Goal: Task Accomplishment & Management: Manage account settings

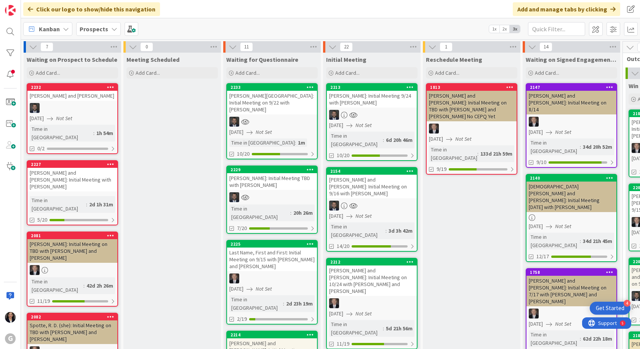
click at [265, 192] on div at bounding box center [272, 197] width 90 height 10
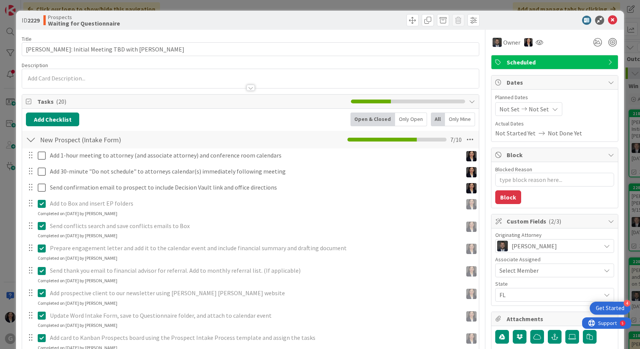
type textarea "x"
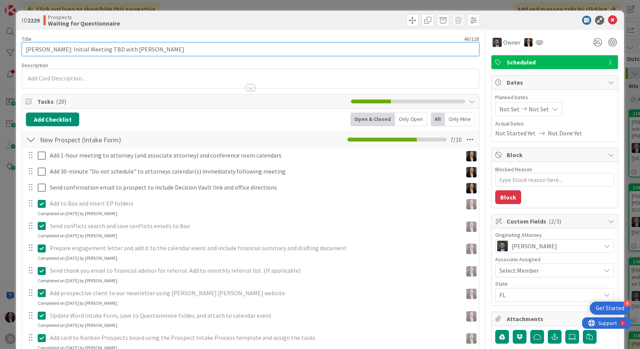
click at [108, 45] on input "[PERSON_NAME]: Initial Meeting TBD with [PERSON_NAME]" at bounding box center [251, 49] width 458 height 14
click at [113, 50] on input "[PERSON_NAME]: Initial Meeting TBD with [PERSON_NAME]" at bounding box center [251, 49] width 458 height 14
type input "[PERSON_NAME]: Initial Meeting [PERSON_NAME]"
type textarea "x"
type input "[PERSON_NAME]: Initial Meeting with [PERSON_NAME]"
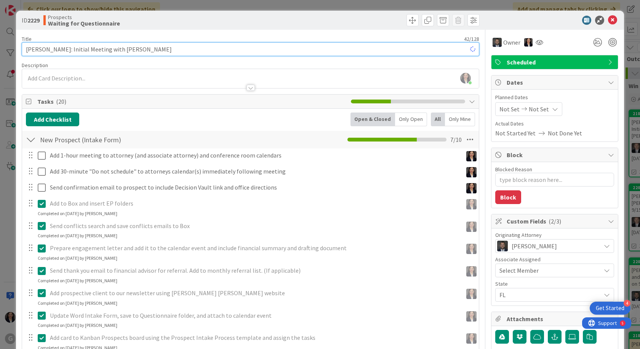
type textarea "x"
type input "[PERSON_NAME]: Initial Meeting om with [PERSON_NAME]"
type textarea "x"
type input "[PERSON_NAME]: Initial Meeting owith [PERSON_NAME]"
type textarea "x"
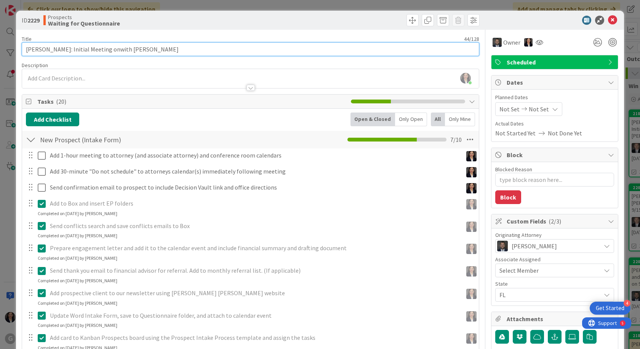
type input "[PERSON_NAME]: Initial Meeting on with [PERSON_NAME]"
type textarea "x"
type input "[PERSON_NAME]: Initial Meeting on 9with [PERSON_NAME]"
type textarea "x"
type input "[PERSON_NAME]: Initial Meeting on 9/29with [PERSON_NAME]"
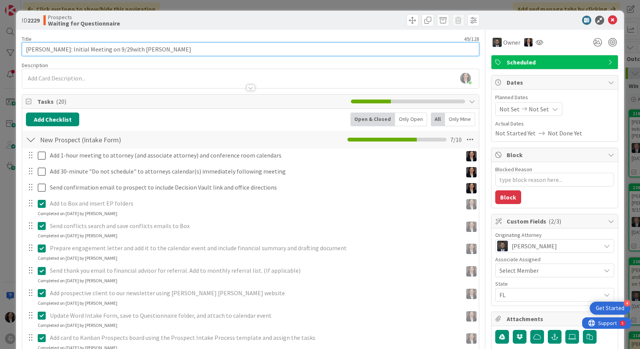
type textarea "x"
type input "[PERSON_NAME]: Initial Meeting on 9/29 with [PERSON_NAME]"
type textarea "x"
type input "[PERSON_NAME]: Initial Meeting on 9/29 with [PERSON_NAME]"
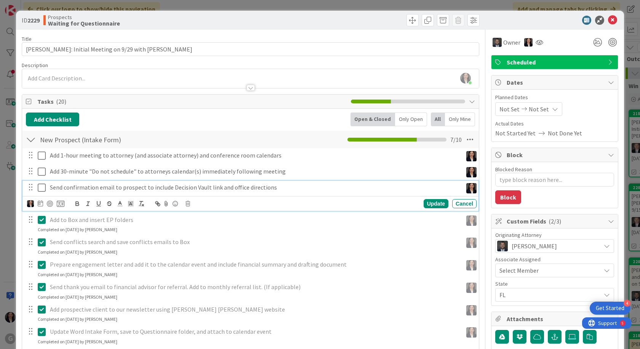
click at [42, 189] on icon at bounding box center [42, 187] width 8 height 9
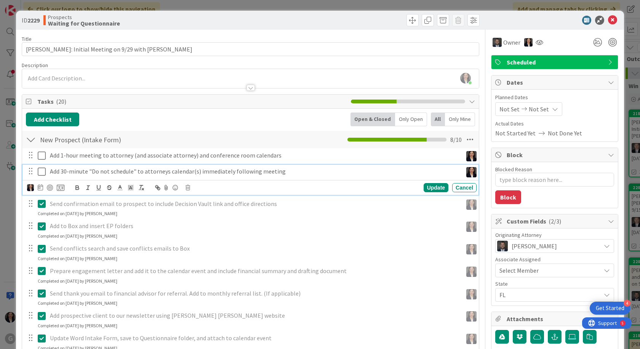
click at [44, 171] on icon at bounding box center [42, 171] width 8 height 9
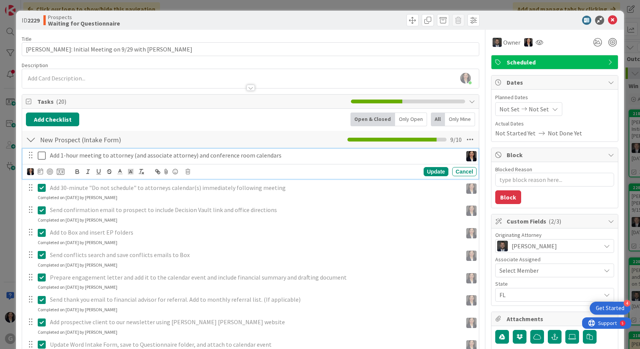
click at [40, 157] on icon at bounding box center [42, 155] width 8 height 9
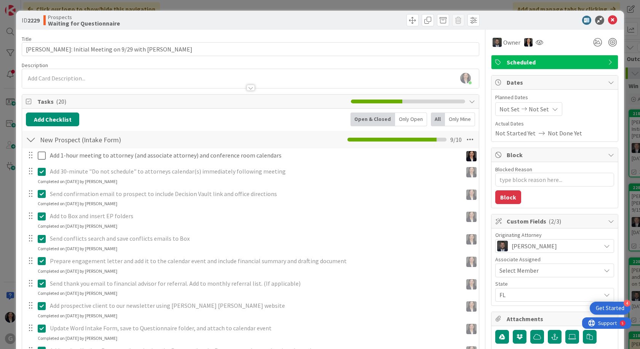
type textarea "x"
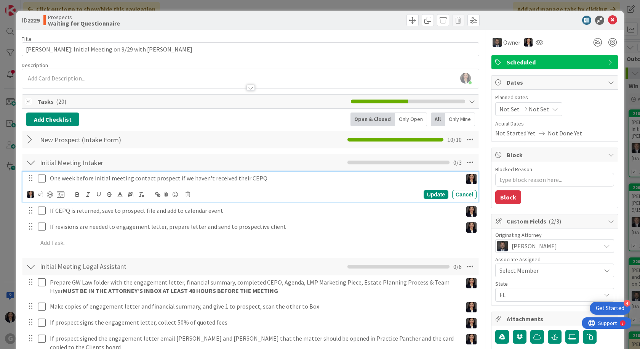
click at [61, 178] on p "One week before initial meeting contact prospect if we haven't received their C…" at bounding box center [255, 178] width 410 height 9
click at [41, 195] on icon at bounding box center [40, 194] width 5 height 6
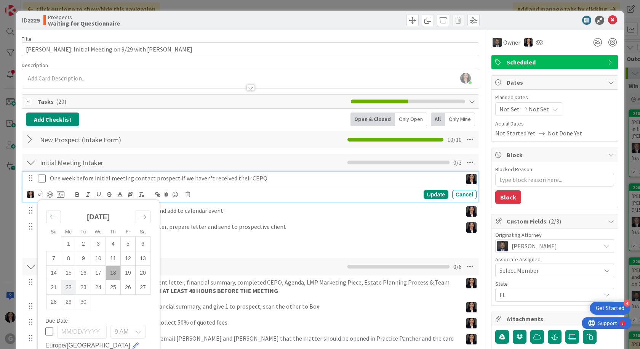
click at [67, 288] on td "22" at bounding box center [68, 287] width 15 height 14
type input "[DATE]"
click at [426, 197] on div "Update" at bounding box center [436, 194] width 25 height 9
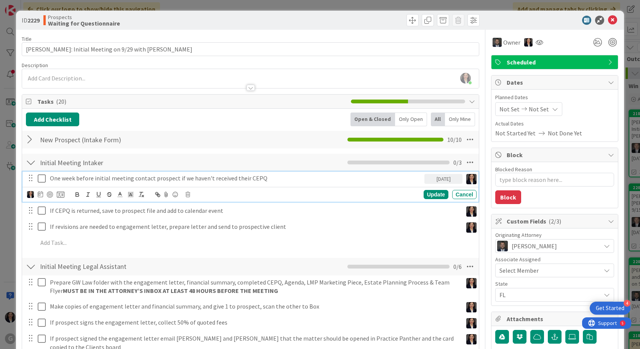
click at [72, 180] on p "One week before initial meeting contact prospect if we haven't received their C…" at bounding box center [236, 178] width 372 height 9
click at [41, 197] on div at bounding box center [40, 194] width 5 height 9
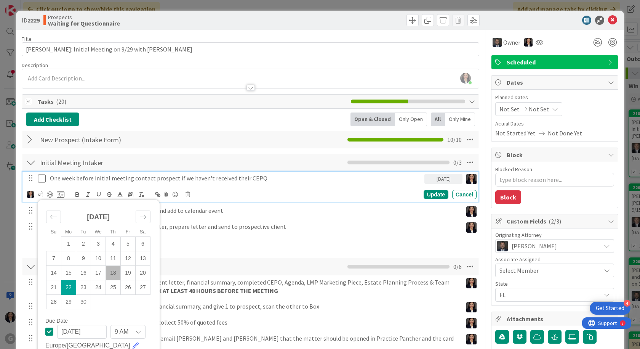
click at [66, 285] on td "22" at bounding box center [68, 287] width 15 height 14
click at [426, 195] on div "Update" at bounding box center [436, 194] width 25 height 9
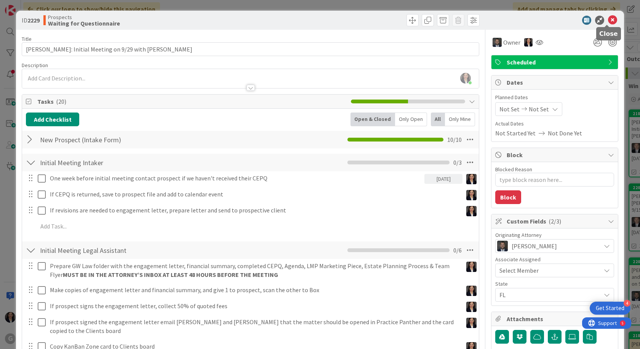
click at [608, 22] on icon at bounding box center [612, 20] width 9 height 9
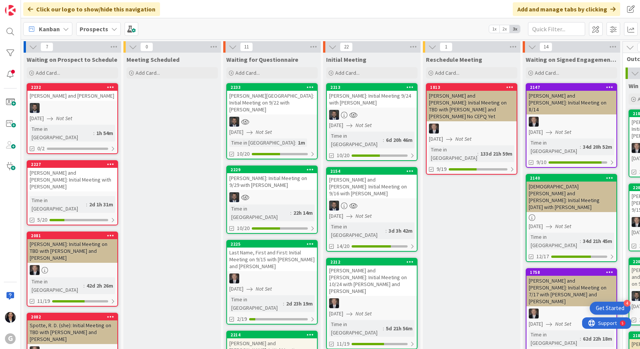
click at [274, 179] on div "[PERSON_NAME]: Initial Meeting on 9/29 with [PERSON_NAME]" at bounding box center [272, 181] width 90 height 17
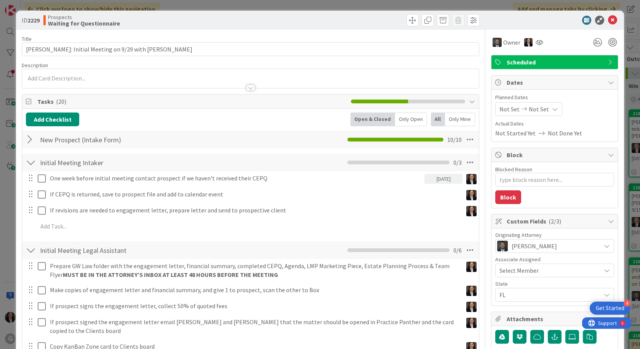
type textarea "x"
click at [608, 20] on icon at bounding box center [612, 20] width 9 height 9
